Goal: Task Accomplishment & Management: Manage account settings

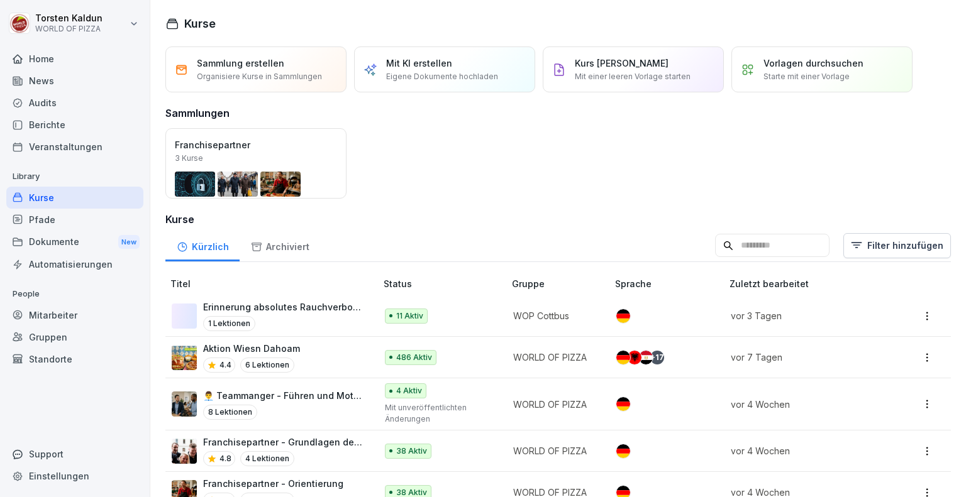
click at [53, 243] on div "Dokumente New" at bounding box center [74, 242] width 137 height 23
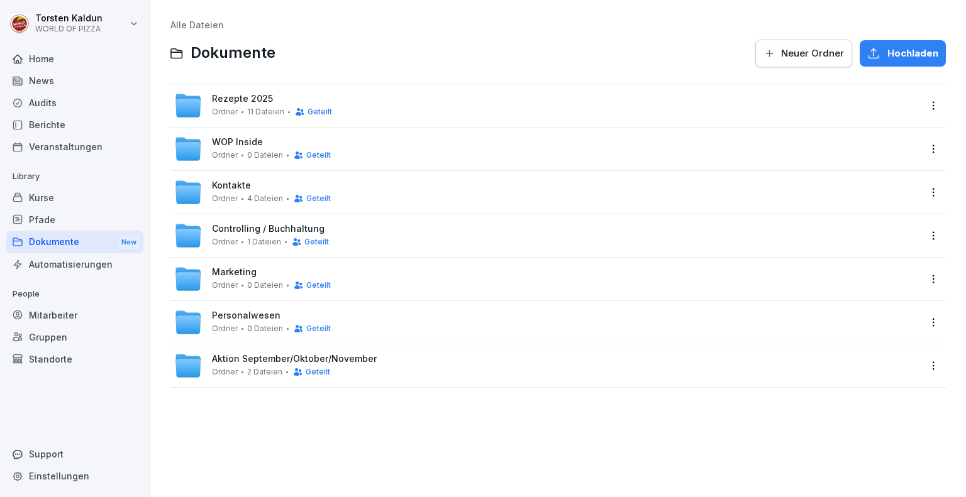
click at [455, 148] on div "WOP Inside Ordner 0 Dateien Geteilt" at bounding box center [546, 149] width 745 height 28
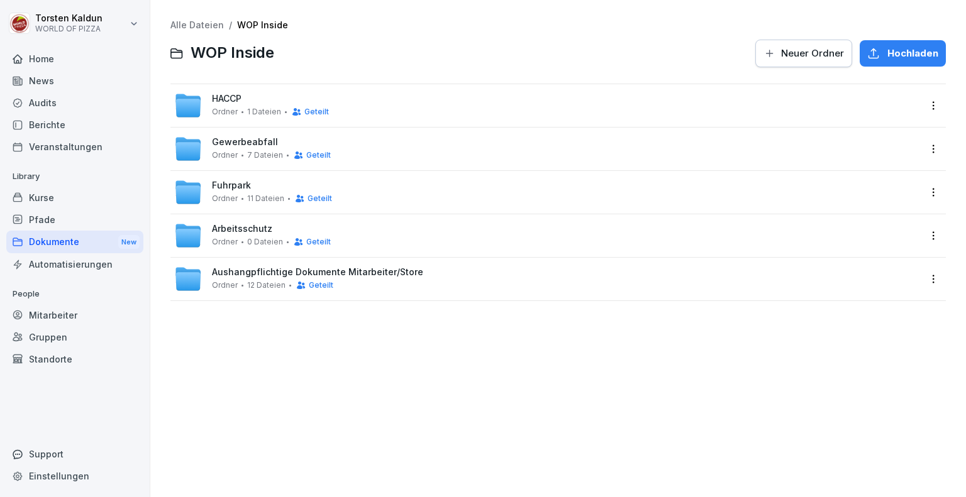
click at [451, 286] on div "Aushangpflichtige Dokumente Mitarbeiter/Store Ordner 12 Dateien Geteilt" at bounding box center [546, 279] width 745 height 28
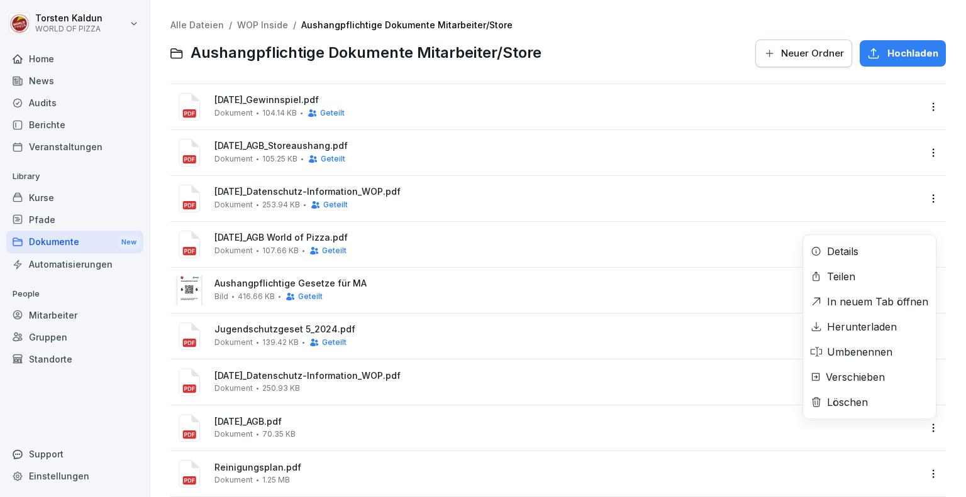
click at [923, 429] on html "[PERSON_NAME] WORLD OF PIZZA Home News Audits Berichte Veranstaltungen Library …" at bounding box center [483, 248] width 966 height 497
click at [886, 407] on div "Löschen" at bounding box center [869, 402] width 133 height 25
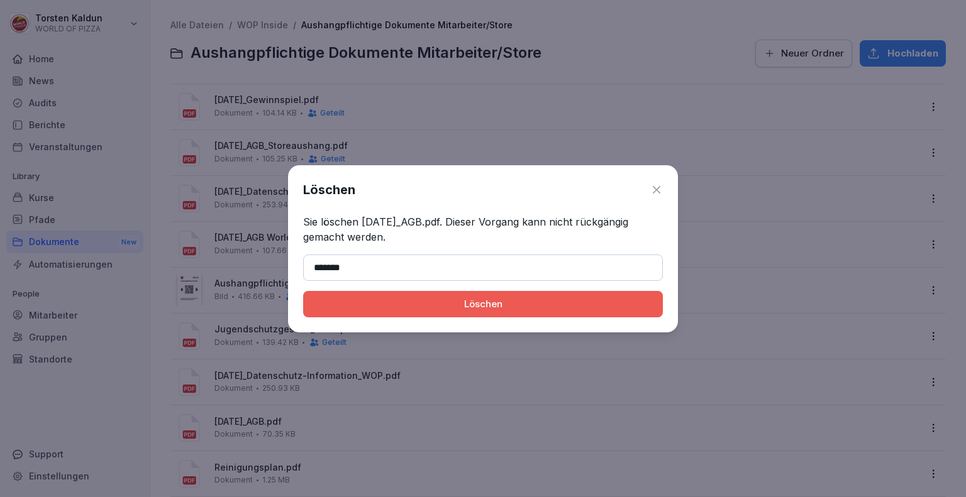
click at [500, 304] on div "Löschen" at bounding box center [483, 304] width 340 height 14
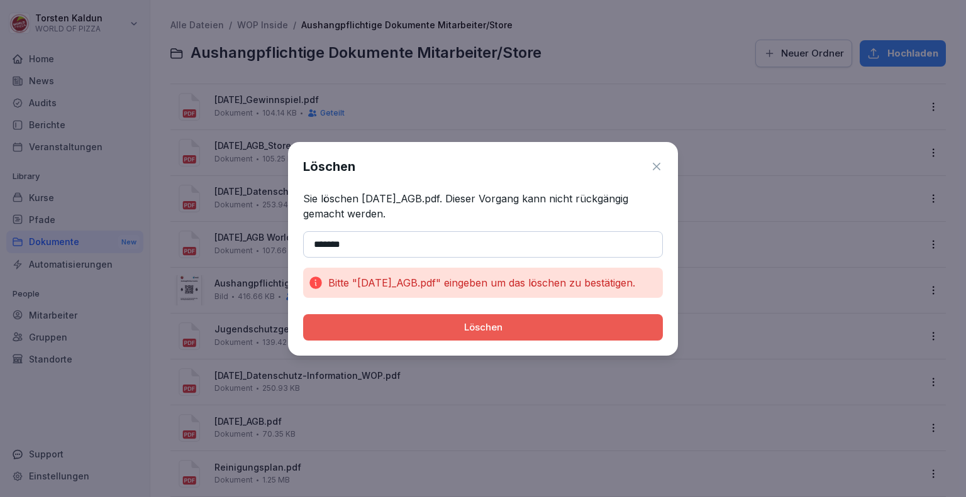
click at [504, 326] on div "Löschen" at bounding box center [483, 328] width 340 height 14
drag, startPoint x: 362, startPoint y: 283, endPoint x: 370, endPoint y: 282, distance: 8.9
click at [370, 282] on p "Bitte "[DATE]_AGB.pdf" eingeben um das löschen zu bestätigen." at bounding box center [481, 282] width 307 height 15
click at [356, 281] on p "Bitte "[DATE]_AGB.pdf" eingeben um das löschen zu bestätigen." at bounding box center [481, 282] width 307 height 15
drag, startPoint x: 356, startPoint y: 281, endPoint x: 453, endPoint y: 282, distance: 96.8
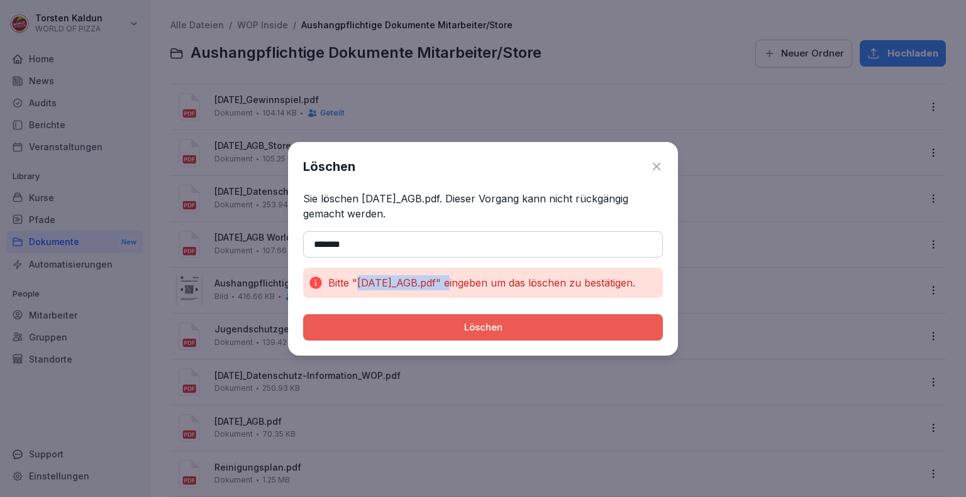
click at [453, 282] on p "Bitte "[DATE]_AGB.pdf" eingeben um das löschen zu bestätigen." at bounding box center [481, 282] width 307 height 15
copy p "[DATE]_AGB.pdf"
drag, startPoint x: 387, startPoint y: 248, endPoint x: 233, endPoint y: 245, distance: 153.4
click at [233, 245] on body "[PERSON_NAME] WORLD OF PIZZA Home News Audits Berichte Veranstaltungen Library …" at bounding box center [483, 248] width 966 height 497
paste input "**********"
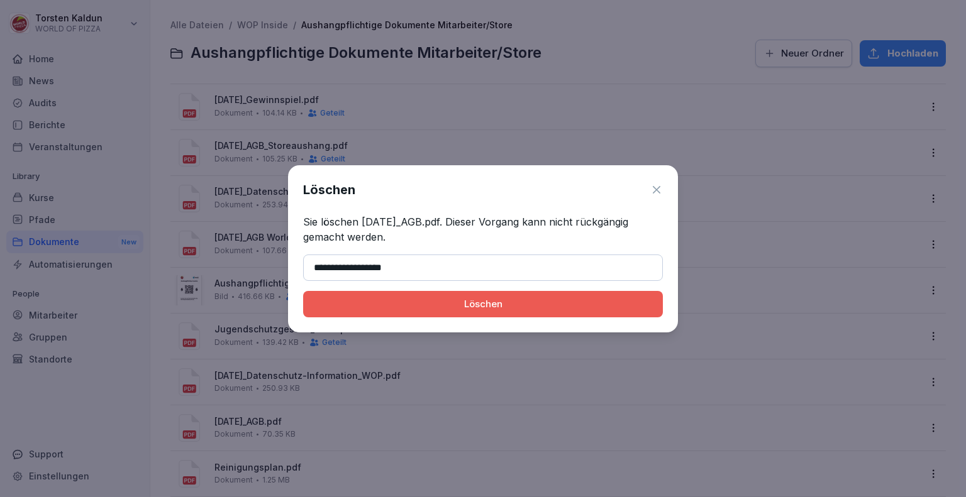
type input "**********"
click at [499, 311] on div "Löschen" at bounding box center [483, 304] width 340 height 14
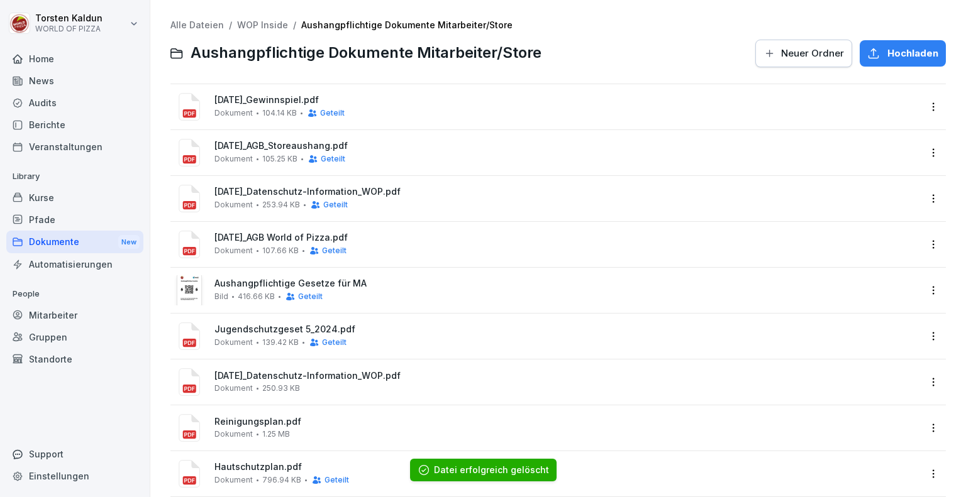
click at [199, 30] on div "Alle Dateien / WOP Inside / Aushangpflichtige Dokumente Mitarbeiter/Store Ausha…" at bounding box center [557, 44] width 775 height 48
click at [194, 21] on link "Alle Dateien" at bounding box center [196, 24] width 53 height 11
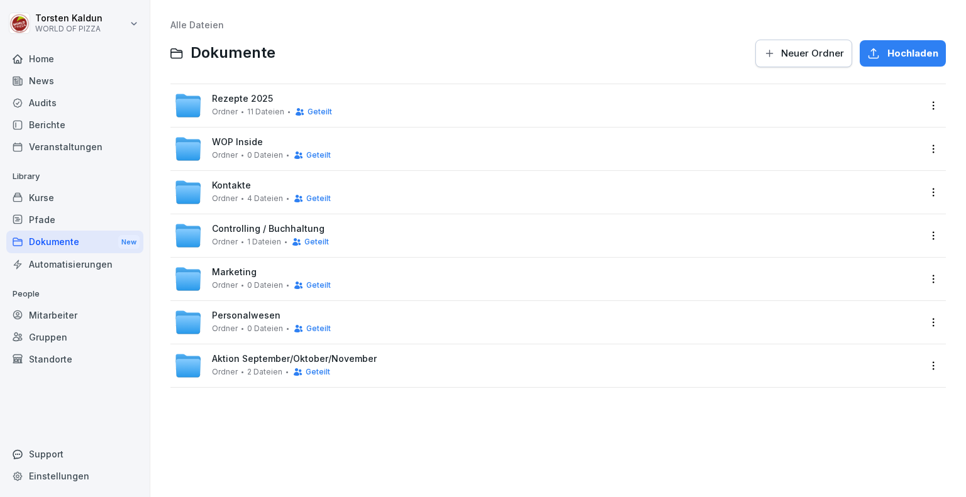
click at [251, 110] on span "11 Dateien" at bounding box center [265, 112] width 37 height 9
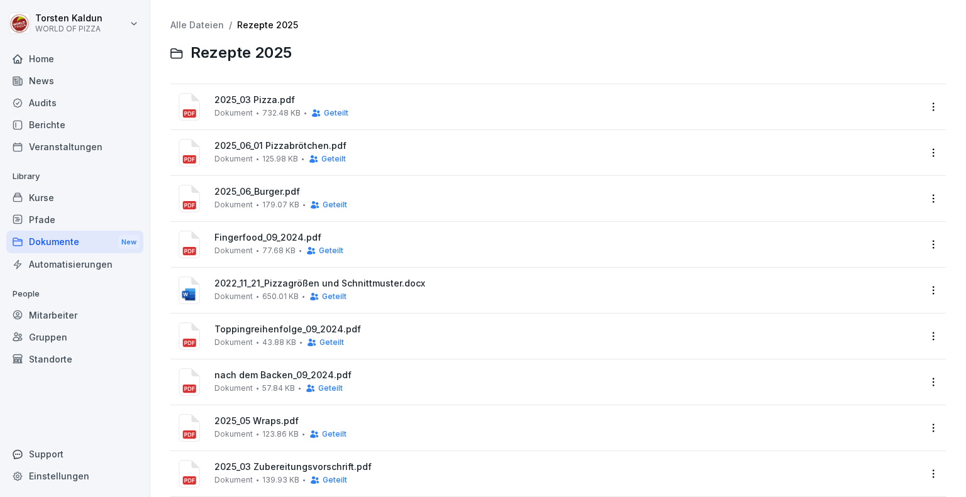
click at [277, 155] on span "125.98 KB" at bounding box center [280, 159] width 36 height 9
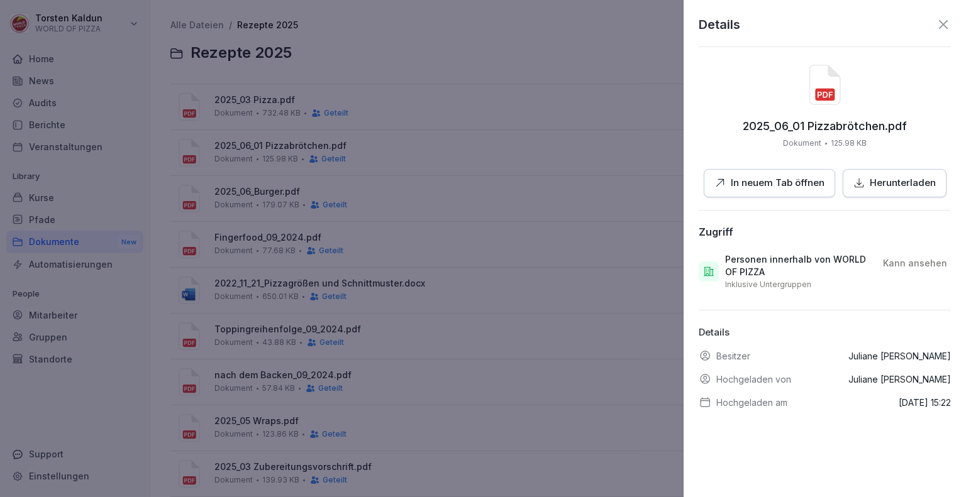
click at [775, 190] on button "In neuem Tab öffnen" at bounding box center [769, 183] width 131 height 28
